Goal: Navigation & Orientation: Find specific page/section

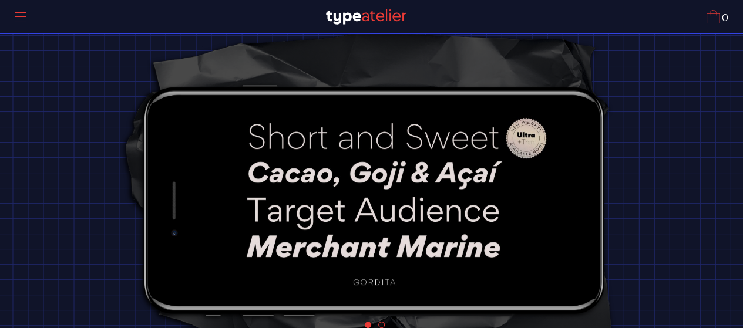
scroll to position [45, 0]
click at [21, 15] on div at bounding box center [20, 17] width 29 height 27
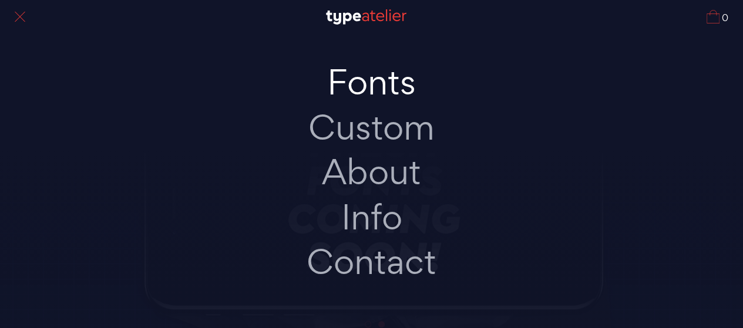
click at [348, 89] on link "Fonts" at bounding box center [372, 82] width 247 height 45
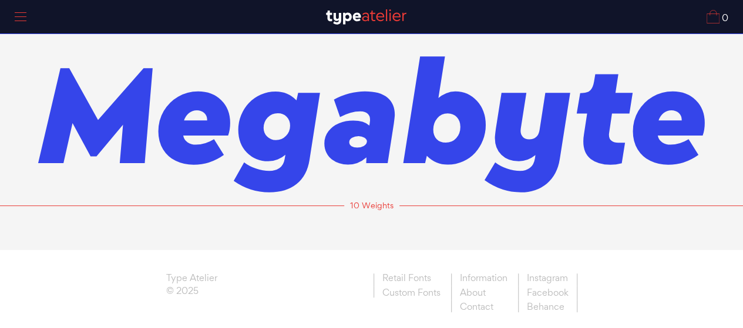
scroll to position [202, 0]
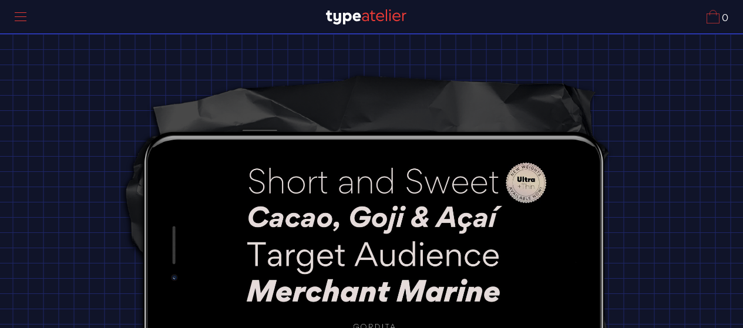
scroll to position [45, 0]
